Goal: Task Accomplishment & Management: Use online tool/utility

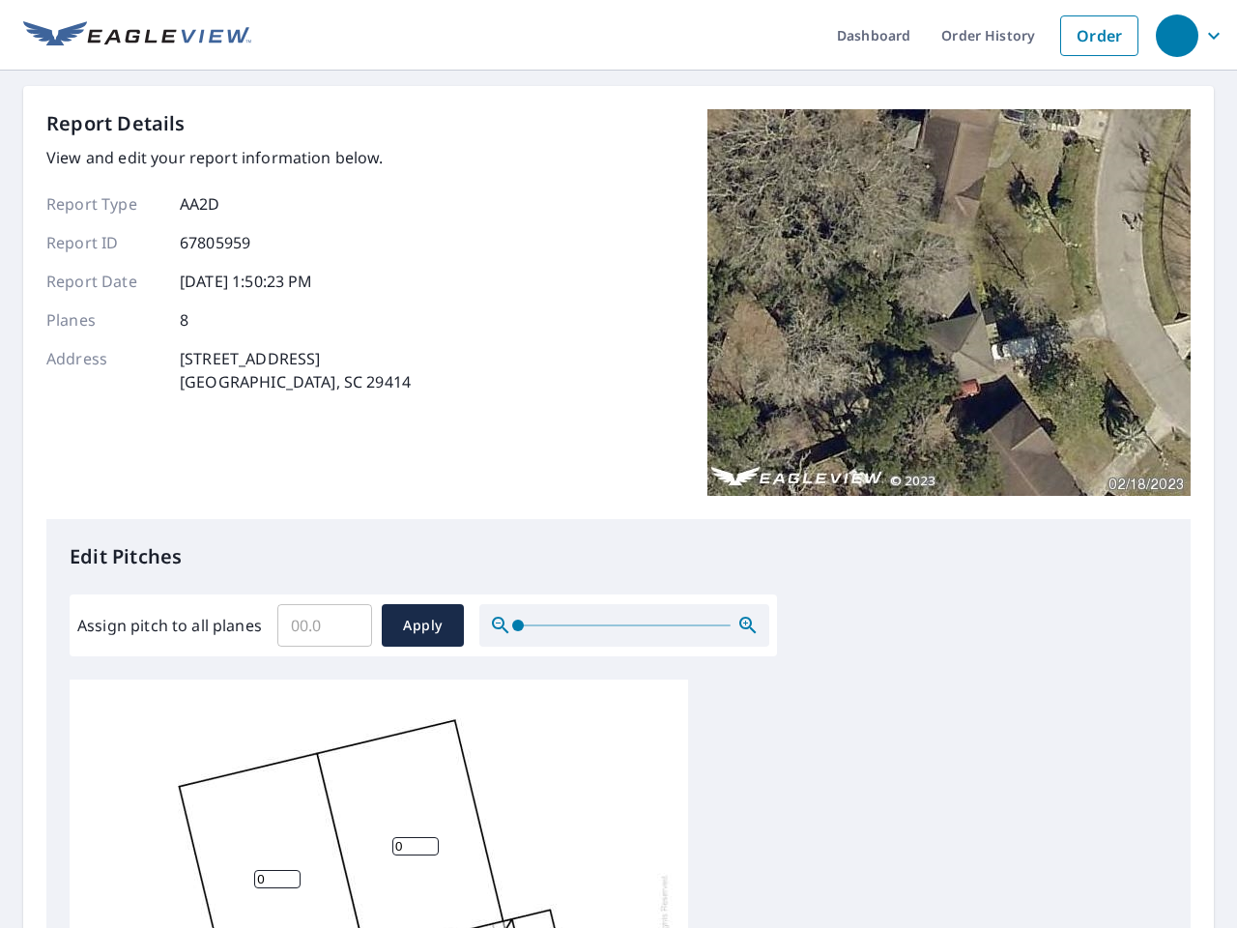
click at [618, 464] on div "Report Details View and edit your report information below. Report Type AA2D Re…" at bounding box center [618, 314] width 1144 height 410
click at [1176, 35] on div "button" at bounding box center [1177, 35] width 43 height 43
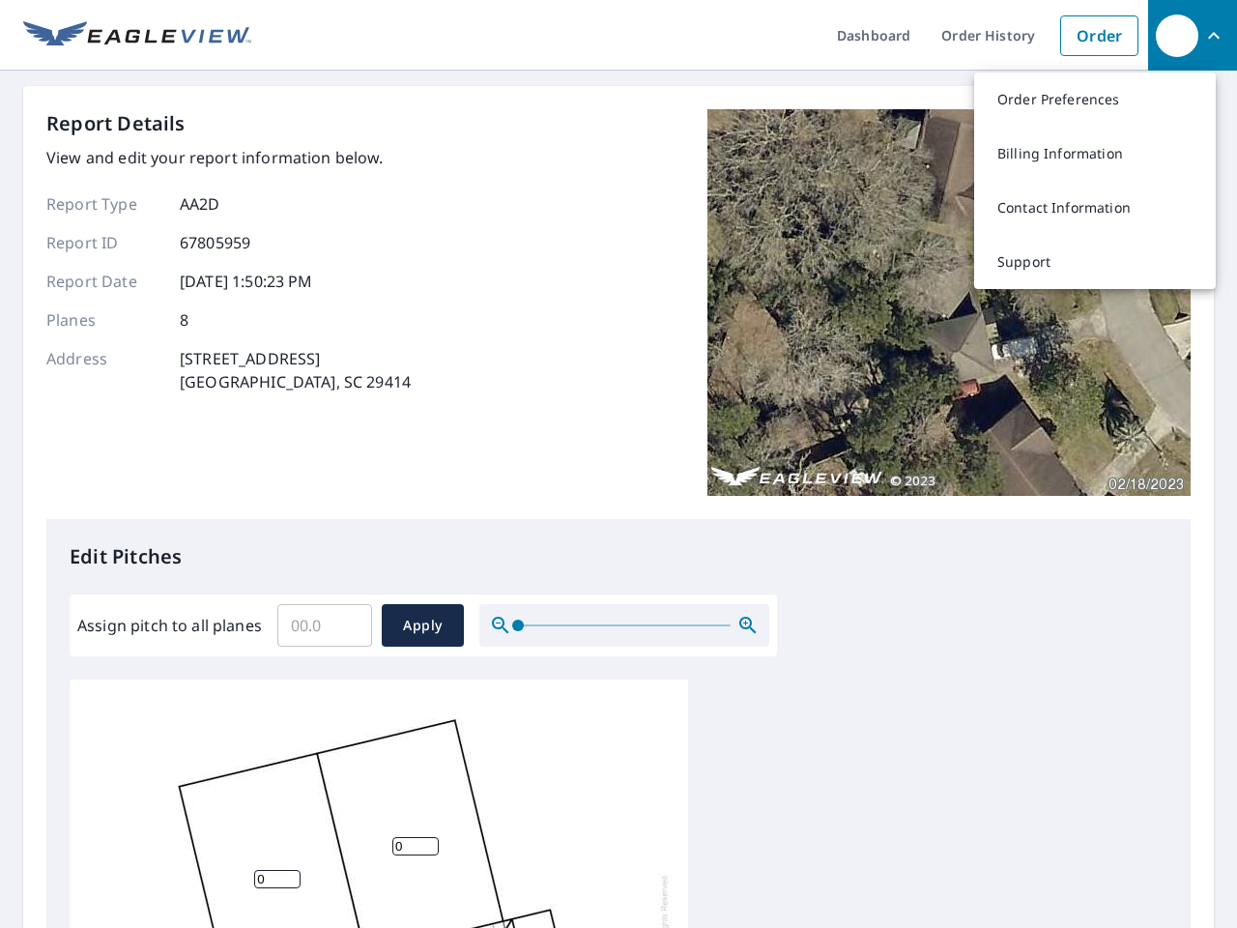
click at [325, 625] on input "Assign pitch to all planes" at bounding box center [324, 625] width 95 height 54
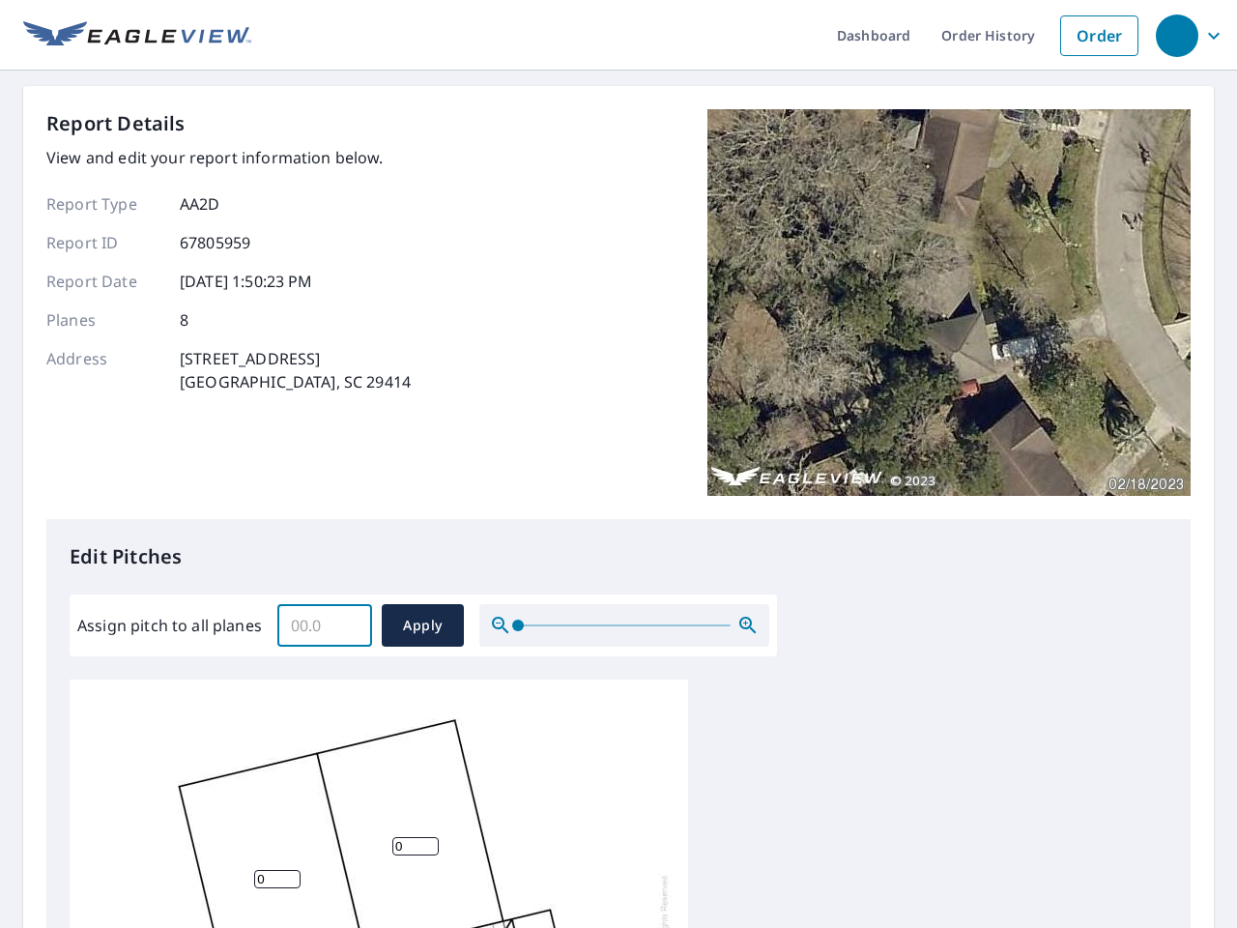
click at [422, 625] on span "Apply" at bounding box center [422, 626] width 51 height 24
click at [748, 625] on icon "button" at bounding box center [747, 625] width 23 height 23
